Goal: Task Accomplishment & Management: Use online tool/utility

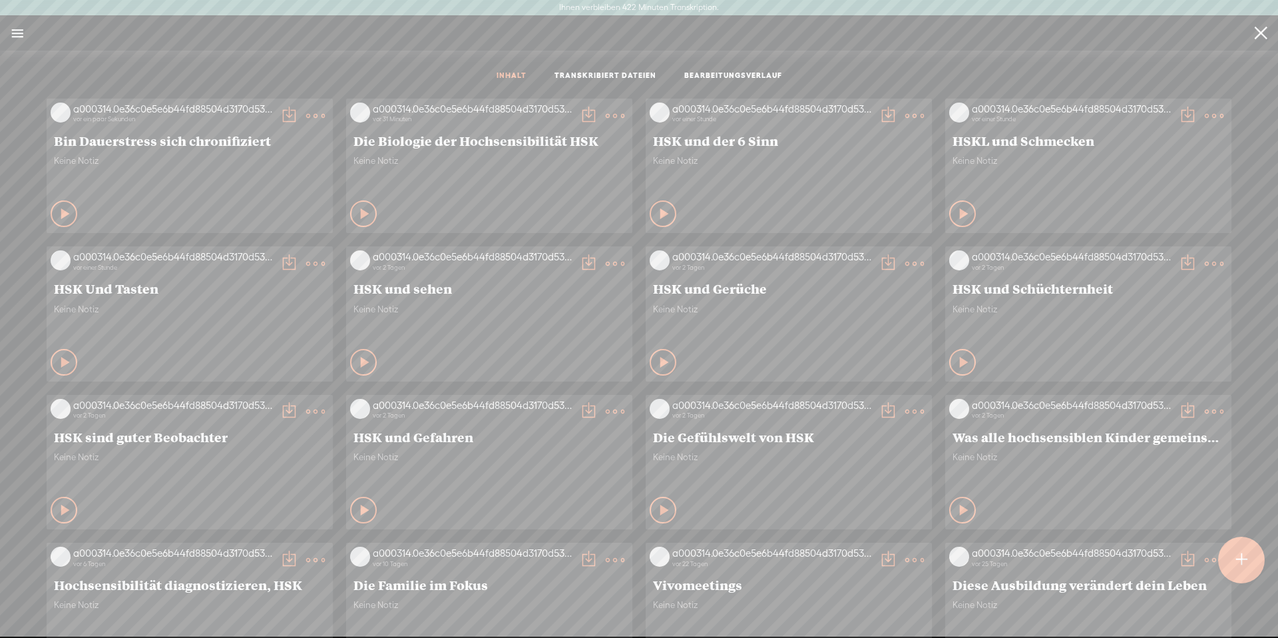
click at [1233, 561] on div at bounding box center [1241, 560] width 47 height 47
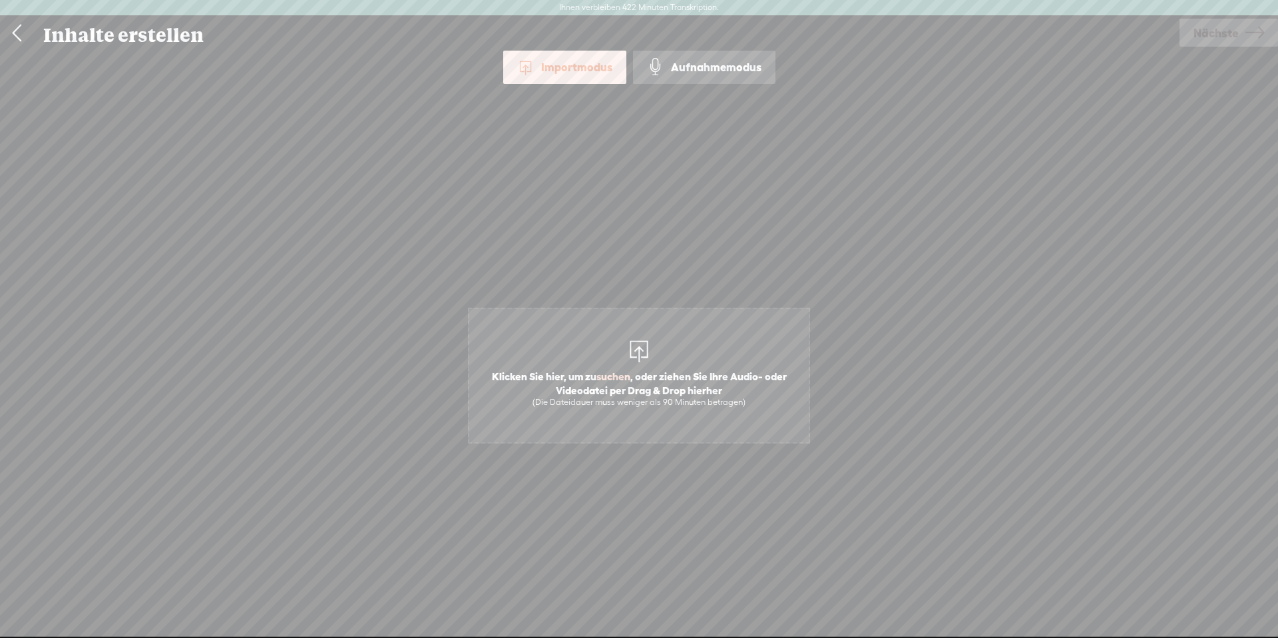
click at [597, 379] on font "suchen" at bounding box center [614, 376] width 34 height 12
click at [1211, 43] on span "Nächste" at bounding box center [1216, 33] width 45 height 34
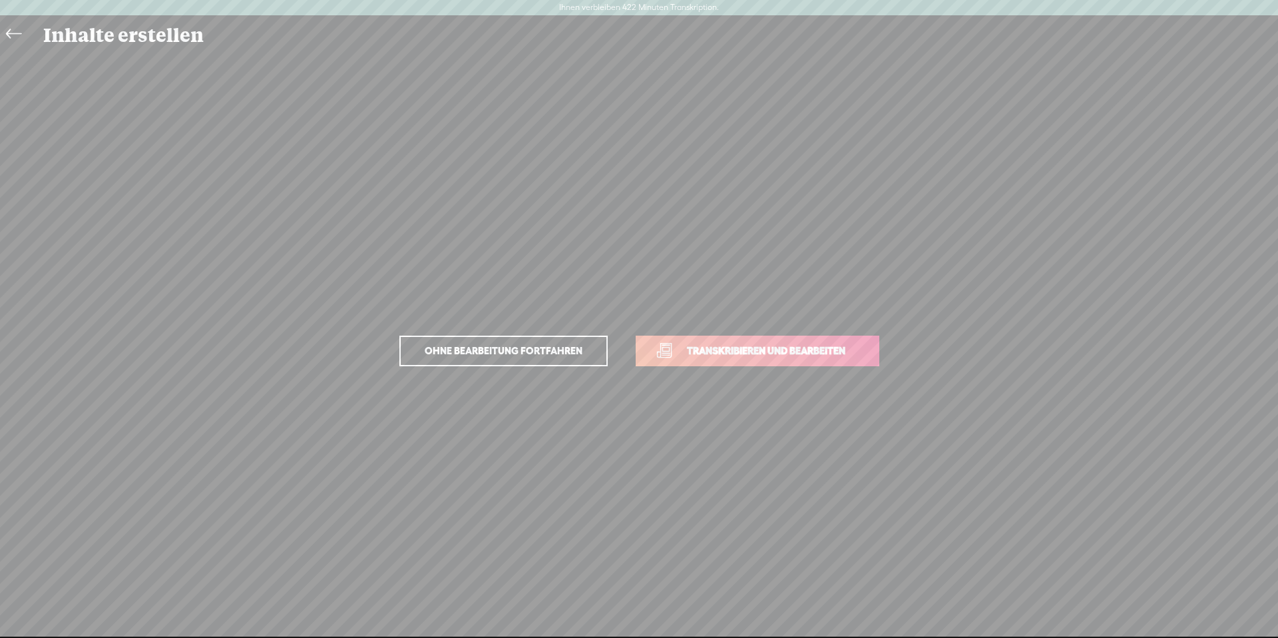
click at [756, 359] on link "Transkribieren und bearbeiten" at bounding box center [758, 351] width 244 height 31
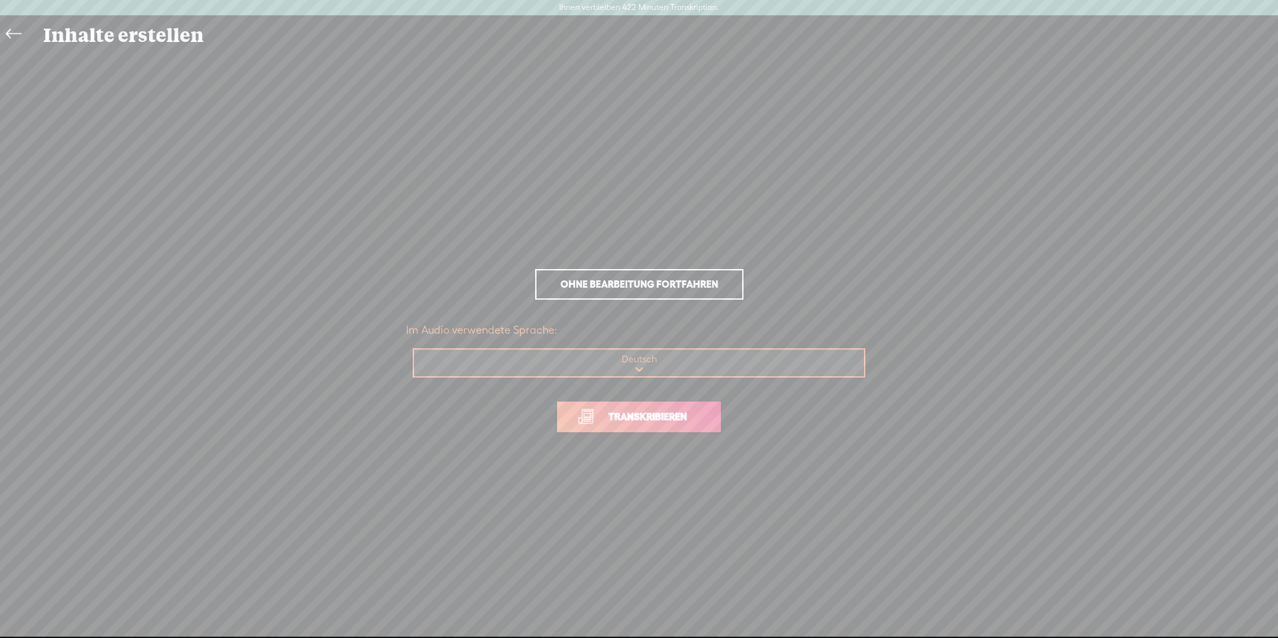
click at [669, 411] on font "Transkribieren" at bounding box center [647, 416] width 79 height 11
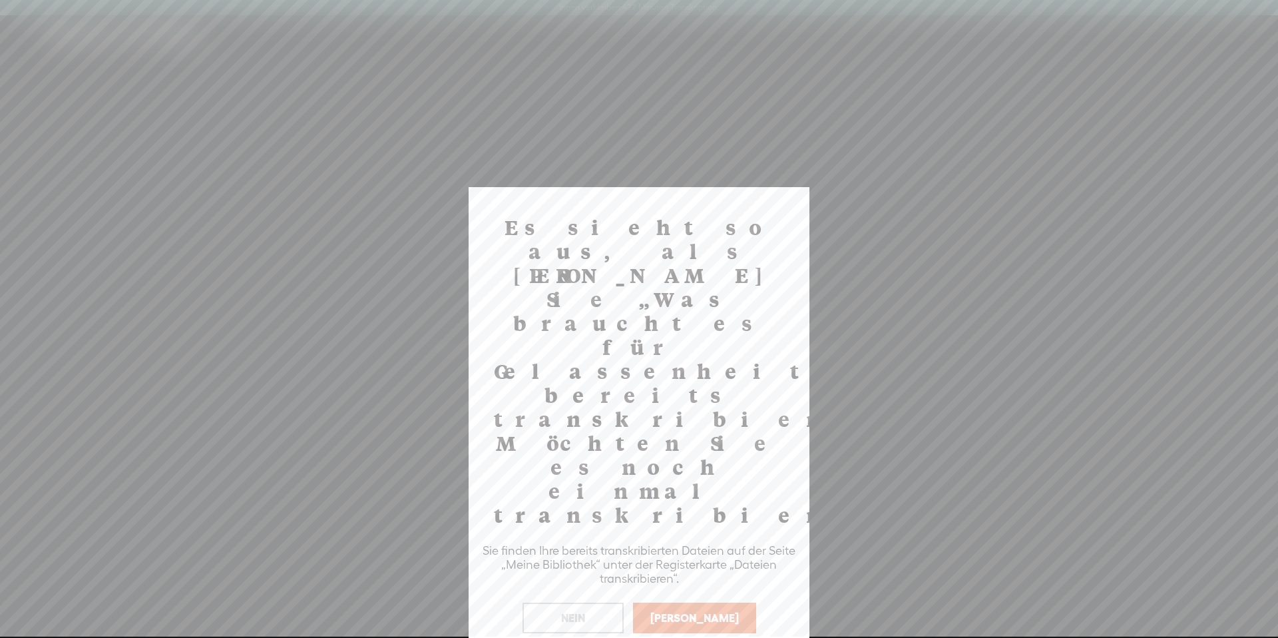
click at [707, 603] on button "[PERSON_NAME]" at bounding box center [694, 618] width 123 height 31
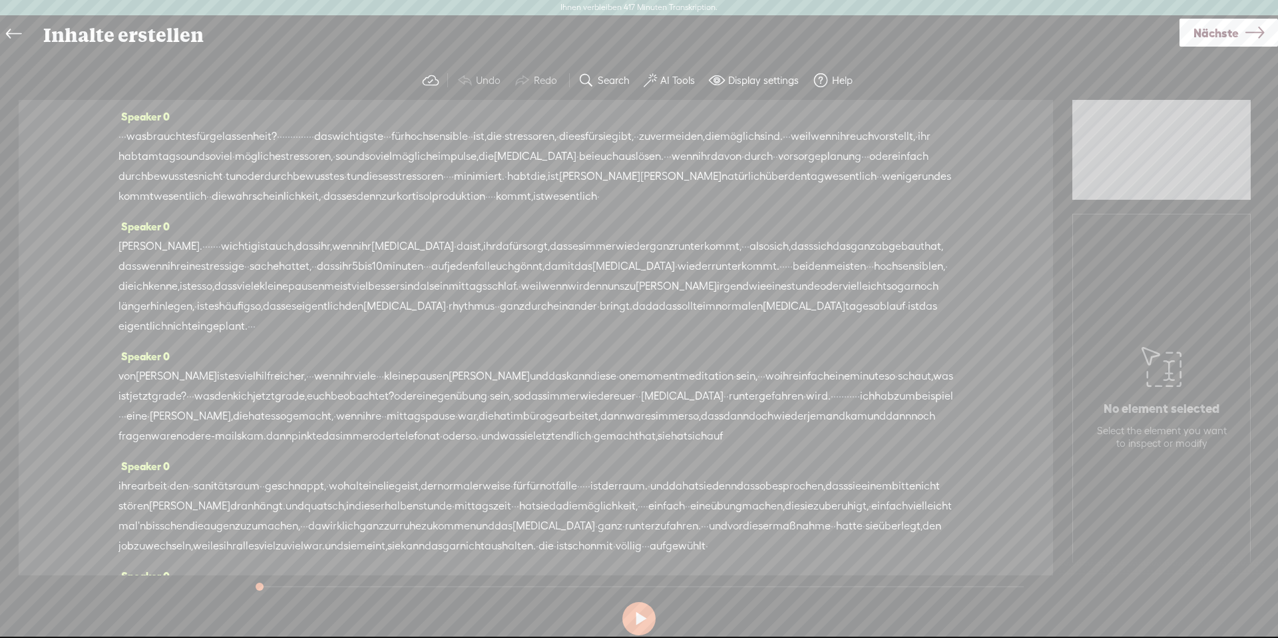
drag, startPoint x: 658, startPoint y: 72, endPoint x: 657, endPoint y: 93, distance: 20.7
click at [658, 74] on button "AI Tools" at bounding box center [670, 80] width 65 height 27
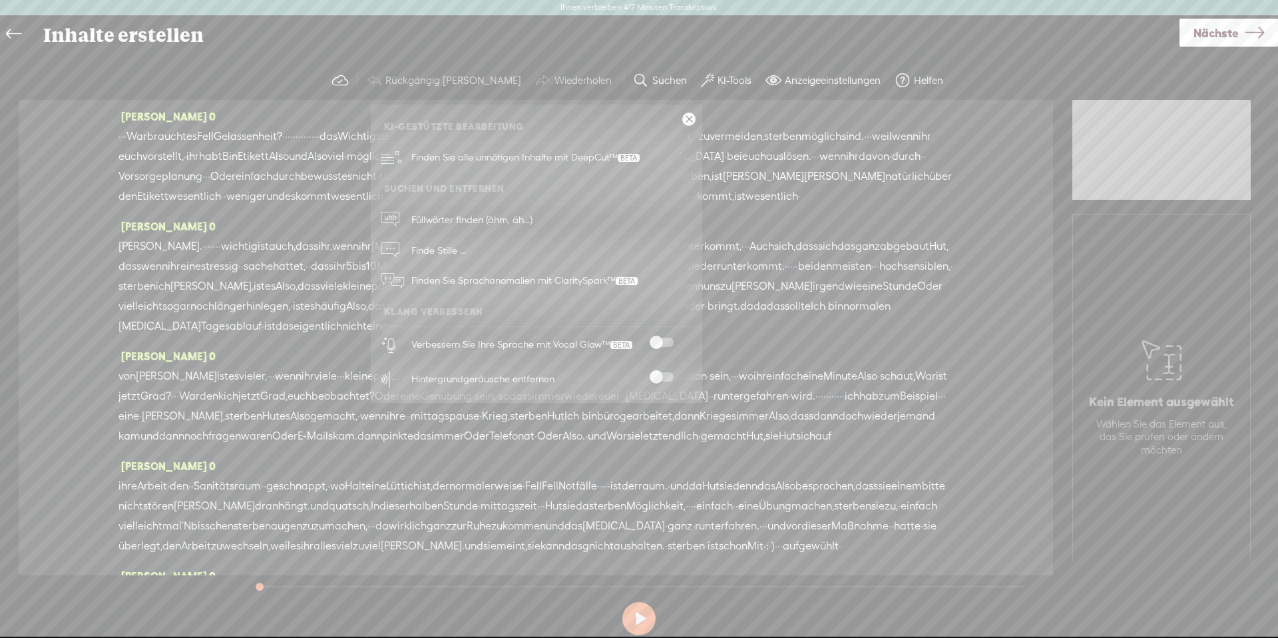
click at [668, 346] on span at bounding box center [662, 342] width 24 height 9
click at [673, 377] on span at bounding box center [662, 376] width 24 height 9
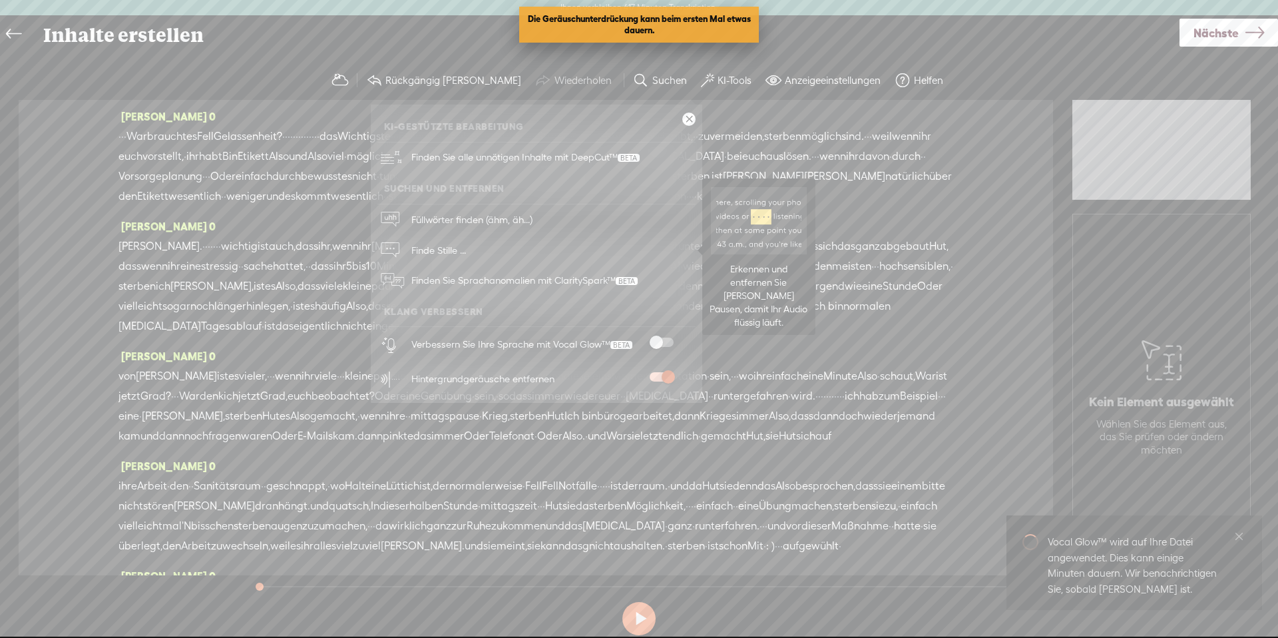
drag, startPoint x: 421, startPoint y: 242, endPoint x: 433, endPoint y: 242, distance: 11.3
click at [421, 242] on span "Finde Stille ..." at bounding box center [439, 250] width 64 height 30
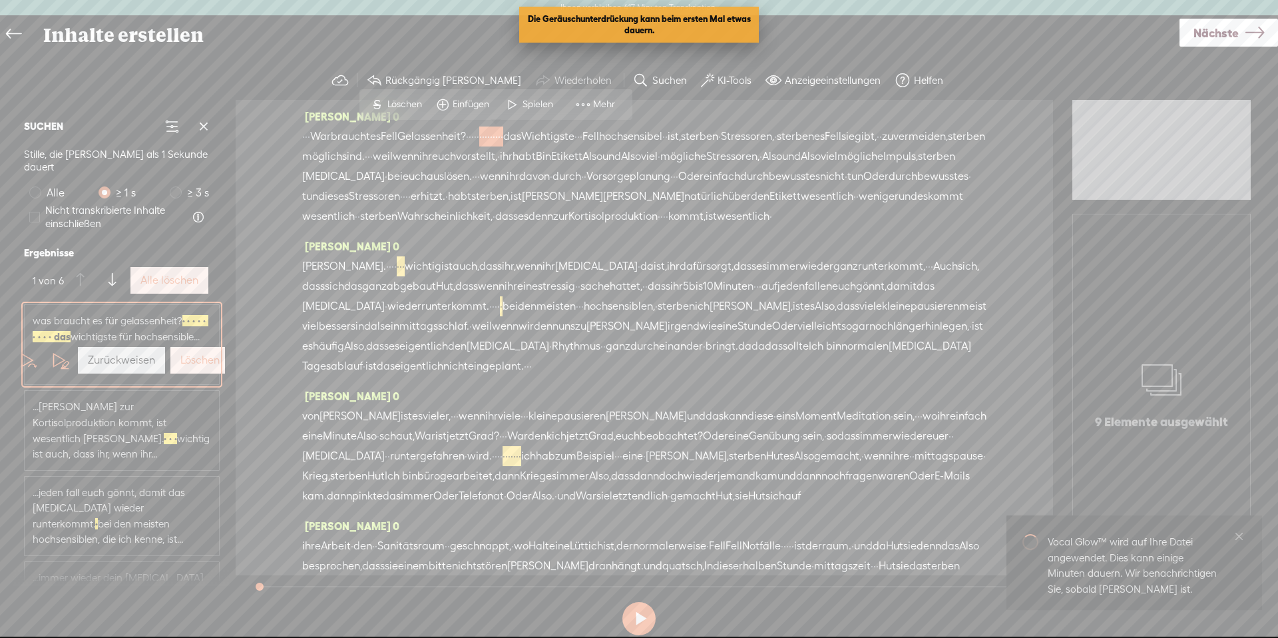
click at [144, 274] on font "Alle löschen" at bounding box center [169, 280] width 58 height 13
